Goal: Task Accomplishment & Management: Use online tool/utility

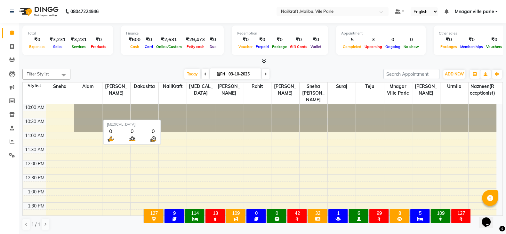
scroll to position [160, 0]
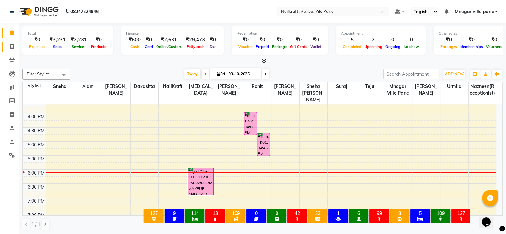
click at [14, 43] on span at bounding box center [11, 46] width 11 height 7
select select "service"
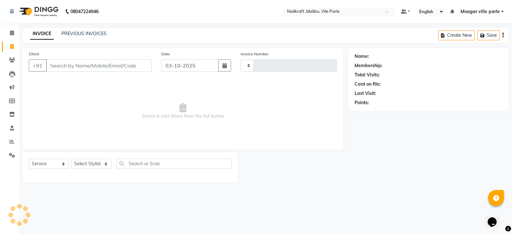
type input "0166"
select select "8988"
click at [99, 33] on link "PREVIOUS INVOICES" at bounding box center [83, 34] width 45 height 6
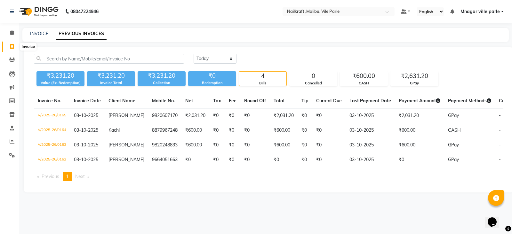
click at [13, 45] on icon at bounding box center [12, 46] width 4 height 5
select select "service"
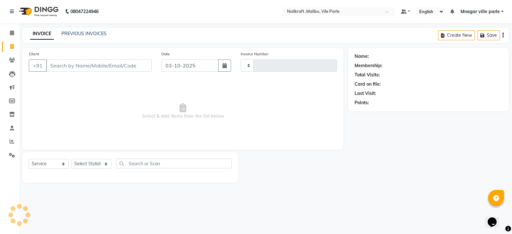
type input "0166"
select select "8988"
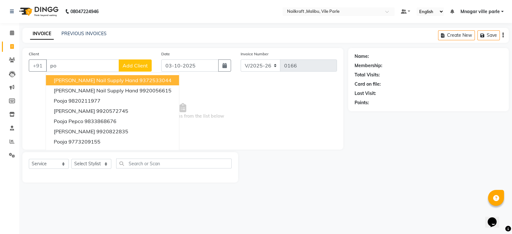
type input "p"
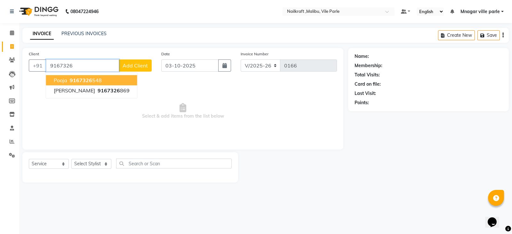
click at [102, 76] on button "Pooja 9167326 548" at bounding box center [91, 80] width 91 height 10
type input "9167326548"
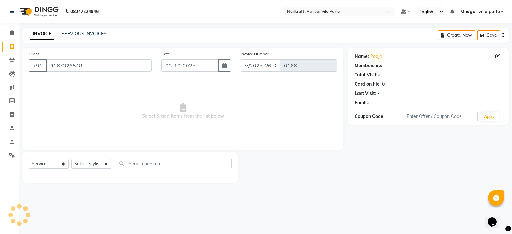
select select "1: Object"
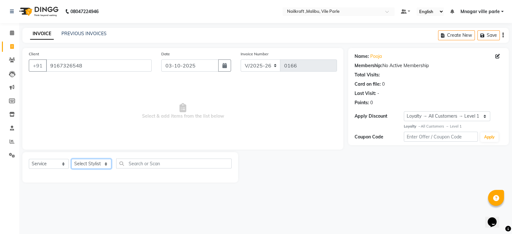
click at [96, 168] on select "Select Stylist [PERSON_NAME] [PERSON_NAME] [PERSON_NAME] ville parle NailKraft …" at bounding box center [91, 164] width 40 height 10
select select "91262"
click at [71, 159] on select "Select Stylist [PERSON_NAME] [PERSON_NAME] [PERSON_NAME] ville parle NailKraft …" at bounding box center [91, 164] width 40 height 10
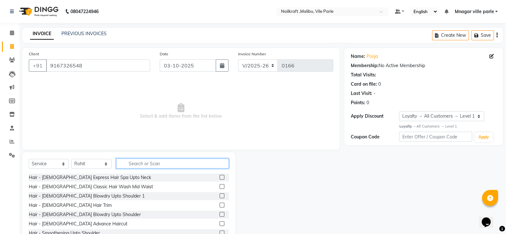
click at [158, 165] on input "text" at bounding box center [172, 164] width 113 height 10
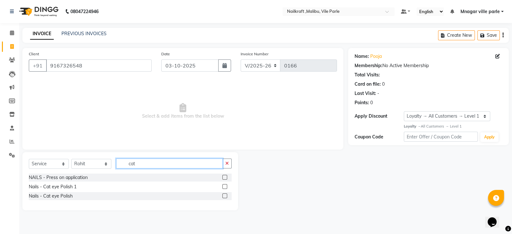
type input "cat"
click at [224, 196] on label at bounding box center [225, 196] width 5 height 5
click at [224, 196] on input "checkbox" at bounding box center [225, 196] width 4 height 4
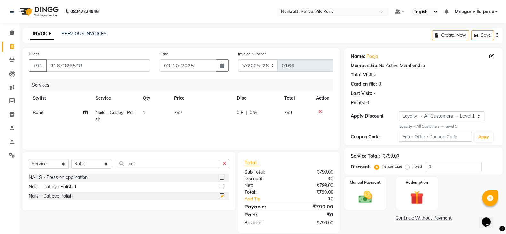
checkbox input "false"
click at [194, 108] on td "799" at bounding box center [201, 116] width 63 height 21
select select "91262"
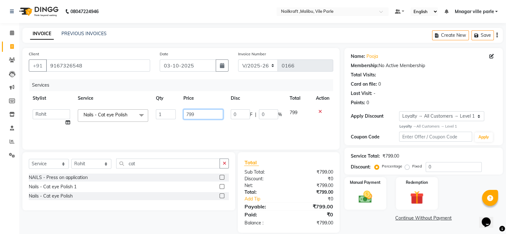
click at [202, 114] on input "799" at bounding box center [203, 115] width 40 height 10
type input "7"
type input "899"
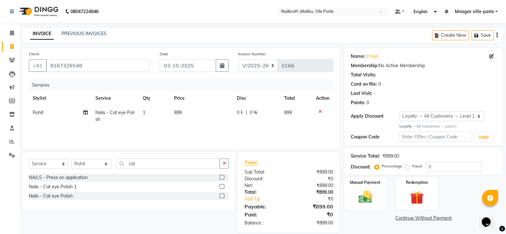
click at [354, 225] on div "Name: Pooja Membership: No Active Membership Total Visits: Card on file: 0 Last…" at bounding box center [426, 140] width 163 height 185
click at [224, 164] on icon "button" at bounding box center [225, 163] width 4 height 4
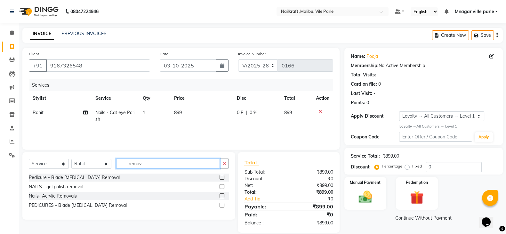
type input "remov"
click at [223, 187] on label at bounding box center [222, 186] width 5 height 5
click at [223, 187] on input "checkbox" at bounding box center [222, 187] width 4 height 4
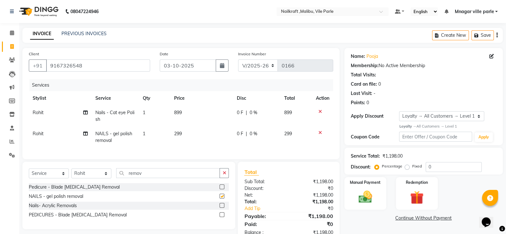
checkbox input "false"
click at [363, 190] on img at bounding box center [365, 197] width 23 height 16
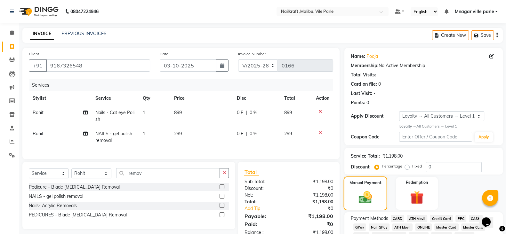
scroll to position [41, 0]
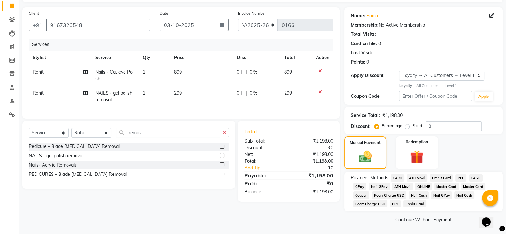
click at [359, 186] on span "GPay" at bounding box center [360, 186] width 13 height 7
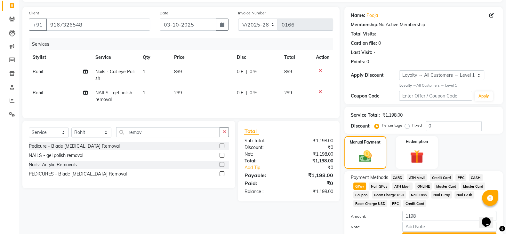
click at [477, 176] on span "CASH" at bounding box center [476, 177] width 14 height 7
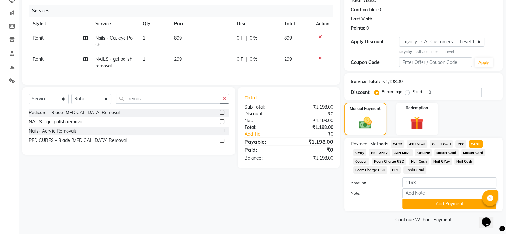
click at [454, 206] on button "Add Payment" at bounding box center [450, 204] width 94 height 10
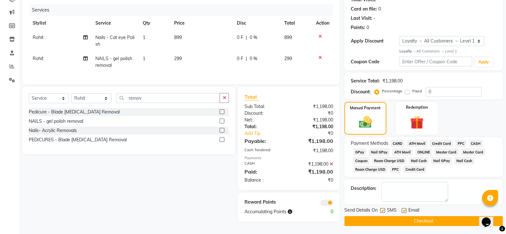
click at [448, 224] on button "Checkout" at bounding box center [424, 221] width 159 height 10
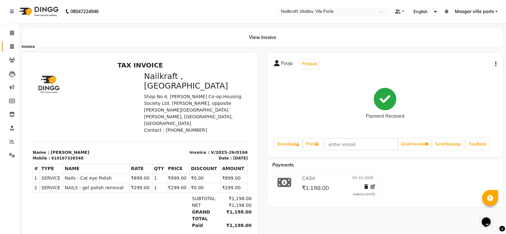
click at [11, 44] on icon at bounding box center [12, 46] width 4 height 5
select select "service"
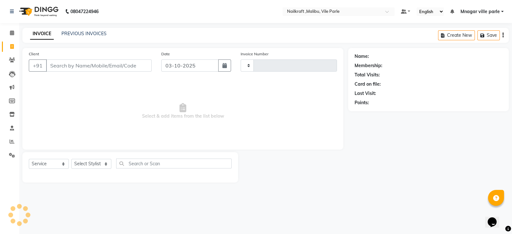
type input "0167"
select select "8988"
click at [94, 29] on div "INVOICE PREVIOUS INVOICES Create New Save" at bounding box center [265, 35] width 487 height 15
click at [93, 29] on div "INVOICE PREVIOUS INVOICES Create New Save" at bounding box center [265, 35] width 487 height 15
click at [93, 33] on link "PREVIOUS INVOICES" at bounding box center [83, 34] width 45 height 6
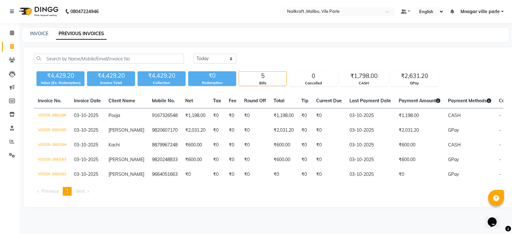
click at [31, 30] on div "INVOICE" at bounding box center [39, 33] width 18 height 7
click at [38, 32] on link "INVOICE" at bounding box center [39, 34] width 18 height 6
select select "service"
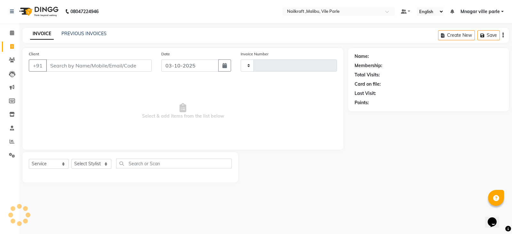
type input "0167"
select select "8988"
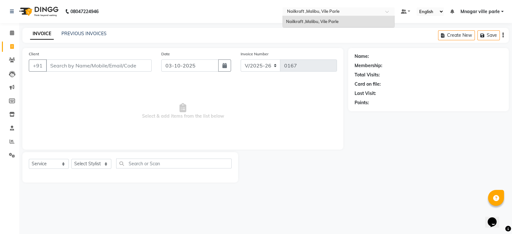
click at [357, 11] on input "text" at bounding box center [332, 12] width 93 height 6
click at [488, 14] on span "Mnagar ville parle" at bounding box center [480, 11] width 39 height 7
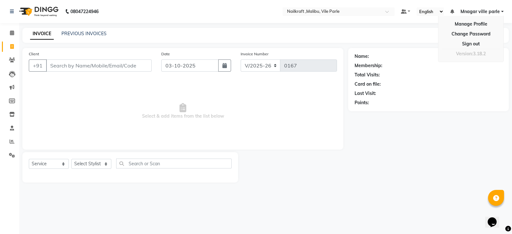
click at [387, 45] on main "INVOICE PREVIOUS INVOICES Create New Save Client +91 Date [DATE] Invoice Number…" at bounding box center [265, 110] width 493 height 165
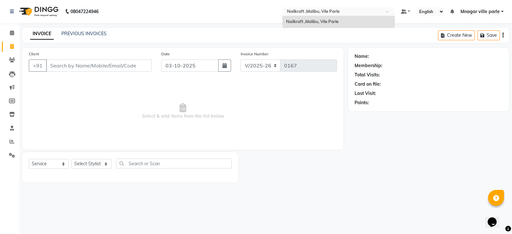
click at [386, 10] on span at bounding box center [390, 13] width 8 height 6
click at [64, 34] on link "PREVIOUS INVOICES" at bounding box center [83, 34] width 45 height 6
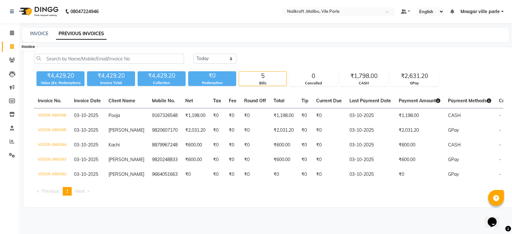
click at [11, 45] on icon at bounding box center [12, 46] width 4 height 5
select select "8988"
select select "service"
